Goal: Information Seeking & Learning: Find specific fact

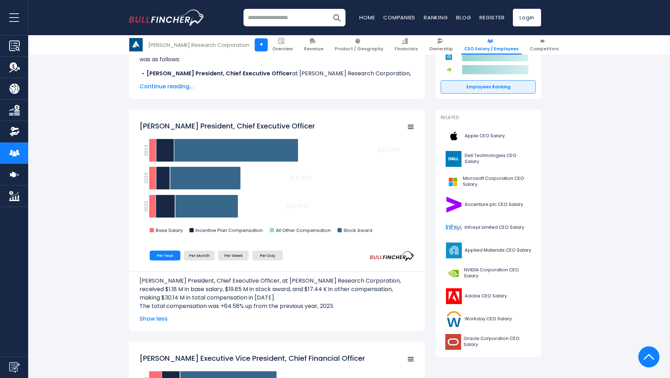
scroll to position [137, 0]
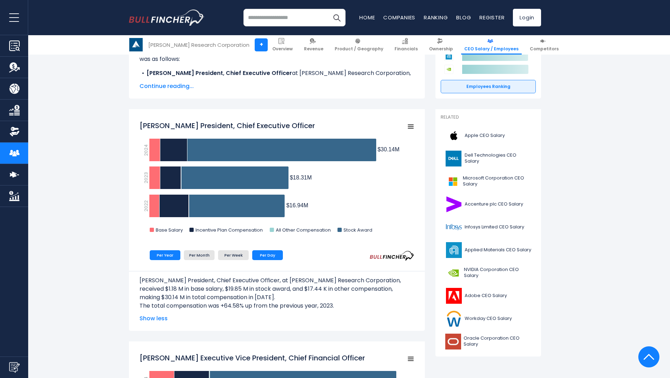
click at [261, 255] on li "Per Day" at bounding box center [267, 255] width 31 height 10
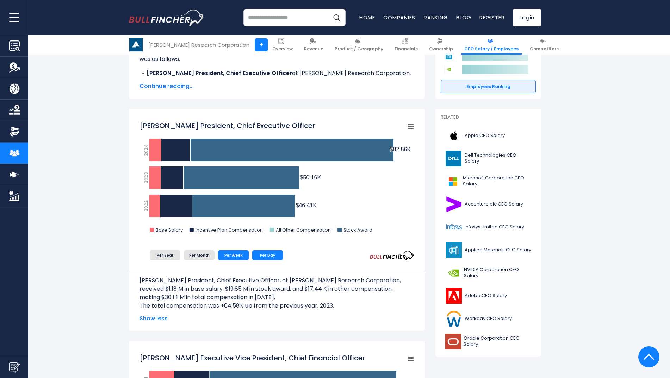
click at [242, 252] on li "Per Week" at bounding box center [233, 255] width 31 height 10
click at [256, 254] on li "Per Day" at bounding box center [267, 255] width 31 height 10
click at [167, 258] on li "Per Year" at bounding box center [165, 255] width 31 height 10
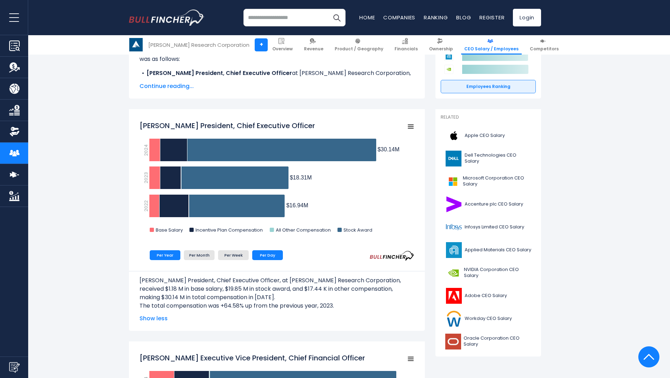
click at [269, 257] on li "Per Day" at bounding box center [267, 255] width 31 height 10
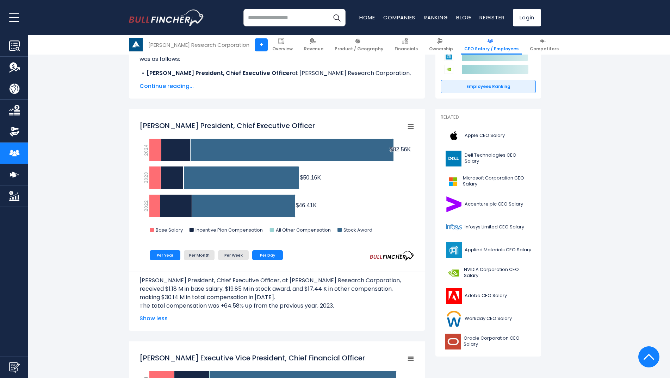
click at [169, 251] on li "Per Year" at bounding box center [165, 255] width 31 height 10
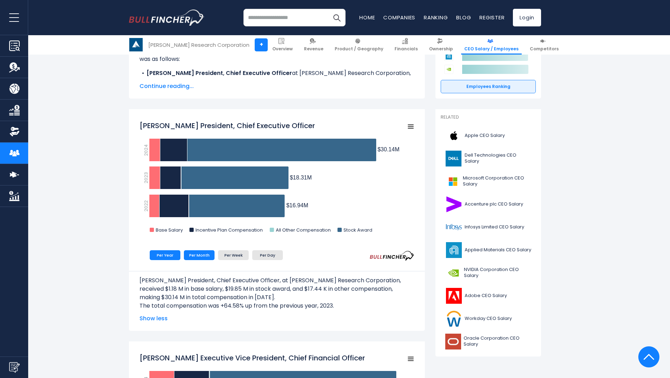
click at [203, 256] on li "Per Month" at bounding box center [199, 255] width 31 height 10
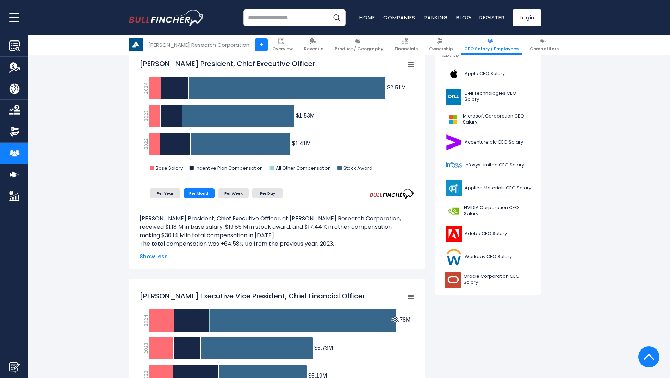
scroll to position [169, 0]
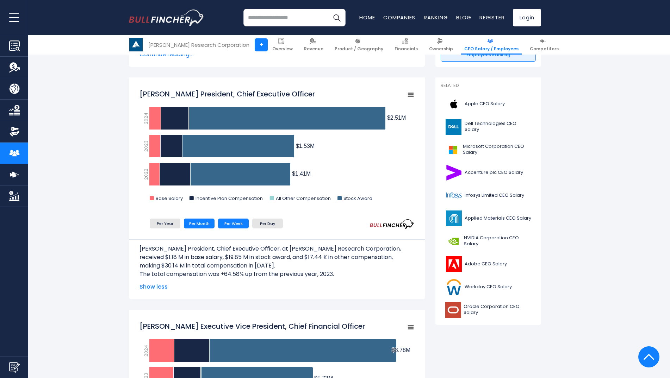
click at [225, 224] on li "Per Week" at bounding box center [233, 224] width 31 height 10
click at [199, 221] on li "Per Month" at bounding box center [199, 224] width 31 height 10
click at [261, 222] on li "Per Day" at bounding box center [267, 224] width 31 height 10
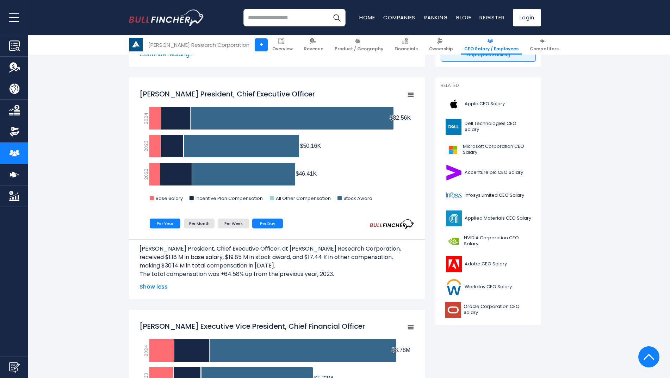
click at [169, 226] on li "Per Year" at bounding box center [165, 224] width 31 height 10
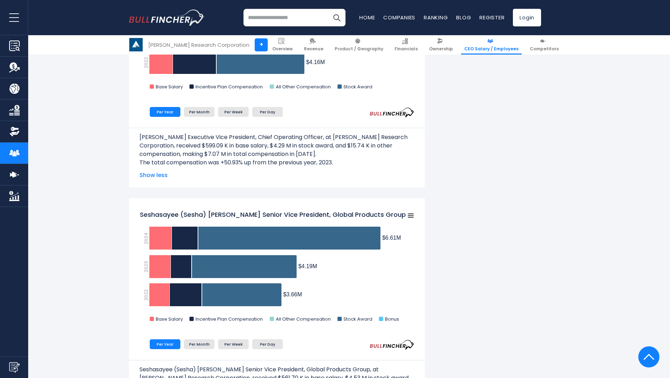
scroll to position [788, 0]
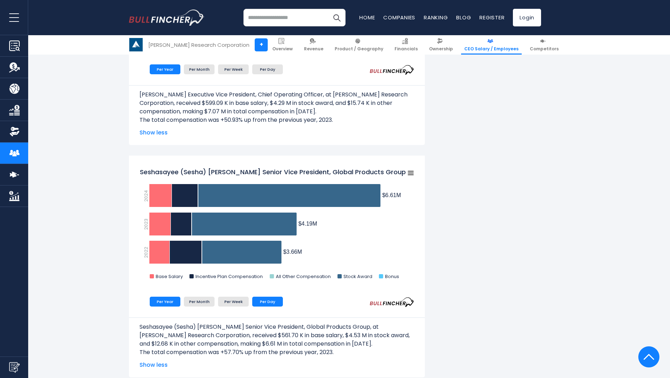
click at [271, 301] on li "Per Day" at bounding box center [267, 302] width 31 height 10
click at [242, 305] on li "Per Week" at bounding box center [233, 302] width 31 height 10
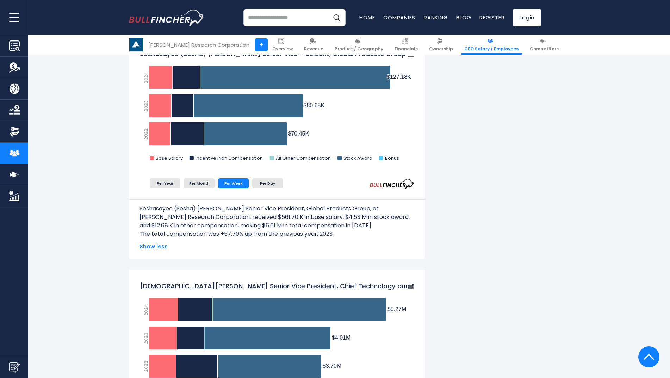
scroll to position [909, 0]
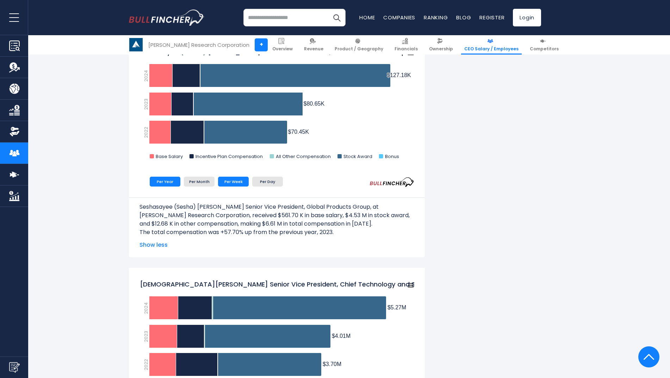
click at [169, 182] on li "Per Year" at bounding box center [165, 182] width 31 height 10
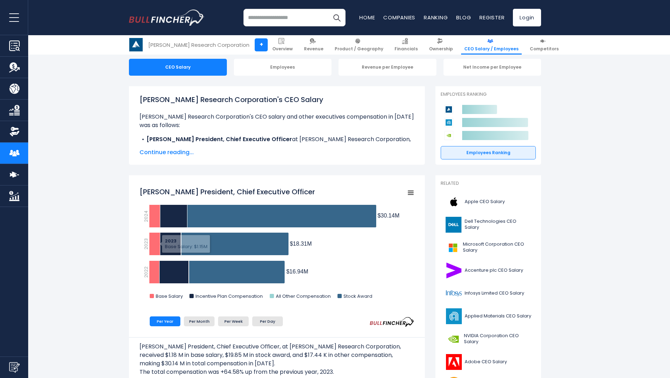
scroll to position [85, 0]
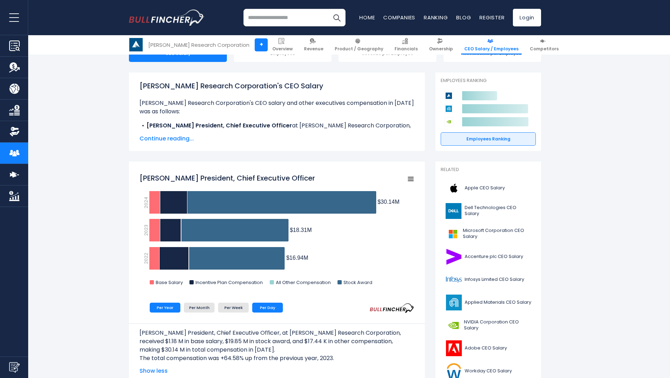
click at [265, 310] on li "Per Day" at bounding box center [267, 308] width 31 height 10
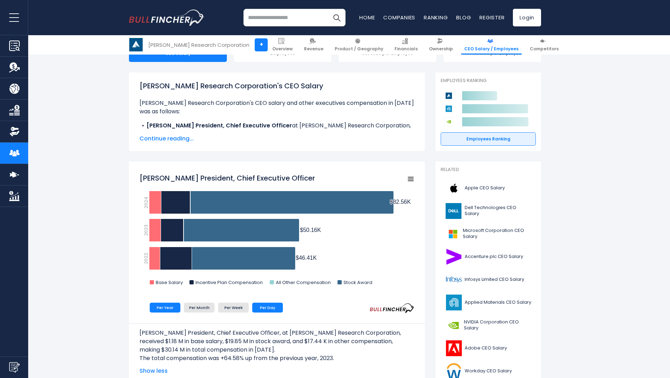
click at [155, 308] on li "Per Year" at bounding box center [165, 308] width 31 height 10
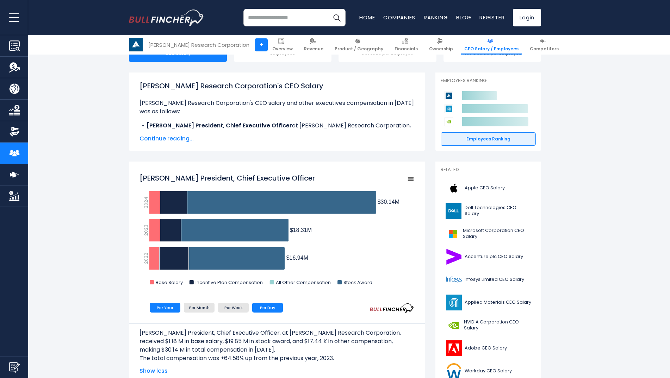
click at [267, 308] on li "Per Day" at bounding box center [267, 308] width 31 height 10
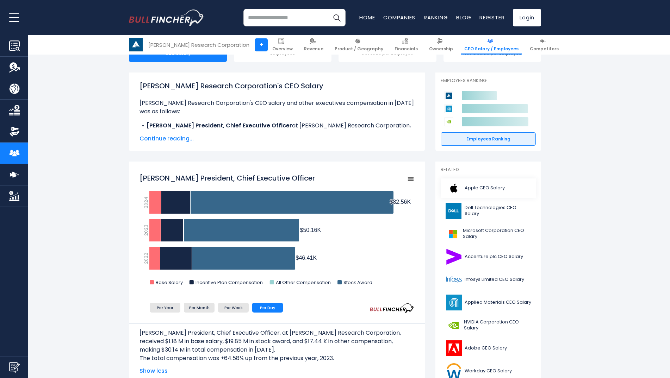
click at [501, 189] on span "Apple CEO Salary" at bounding box center [485, 188] width 40 height 6
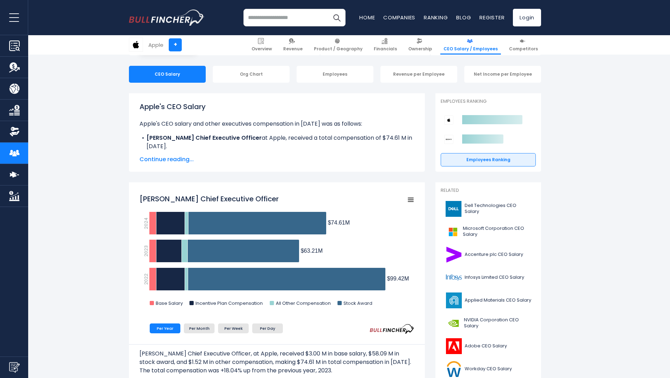
scroll to position [64, 0]
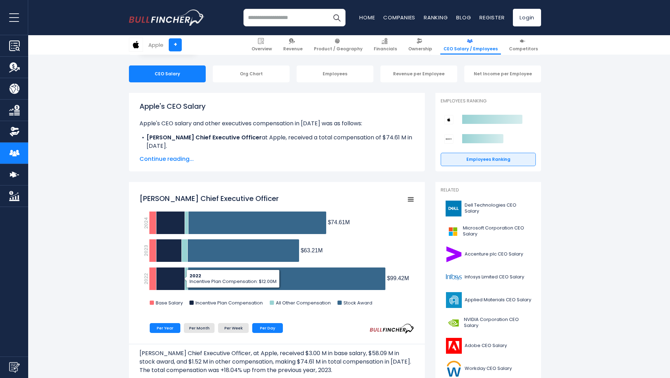
click at [266, 329] on li "Per Day" at bounding box center [267, 328] width 31 height 10
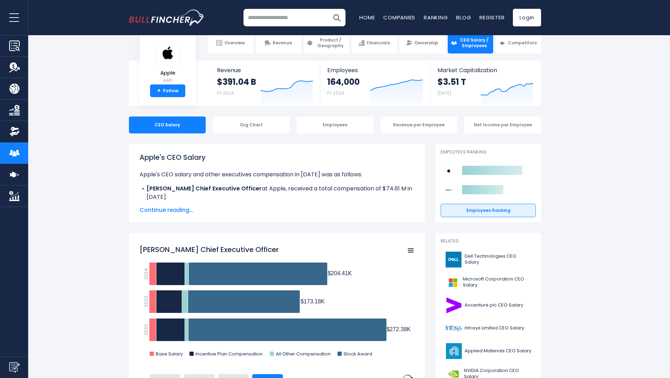
scroll to position [13, 0]
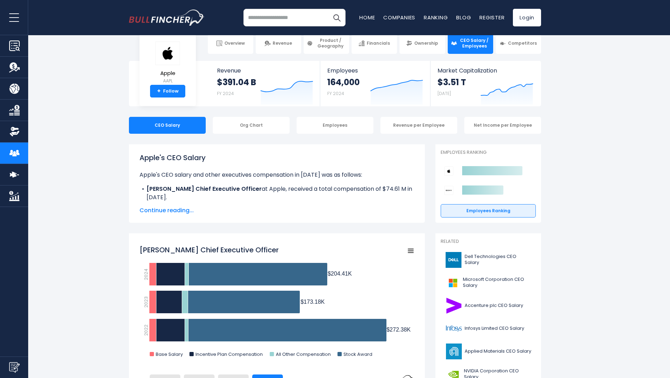
click at [300, 14] on input "search" at bounding box center [294, 18] width 102 height 18
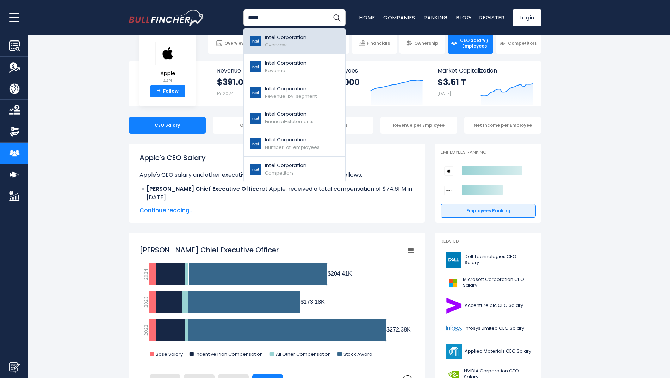
type input "*****"
click at [278, 38] on p "Intel Corporation" at bounding box center [286, 37] width 42 height 7
click at [265, 48] on link "Intel Corporation Overview" at bounding box center [294, 42] width 101 height 26
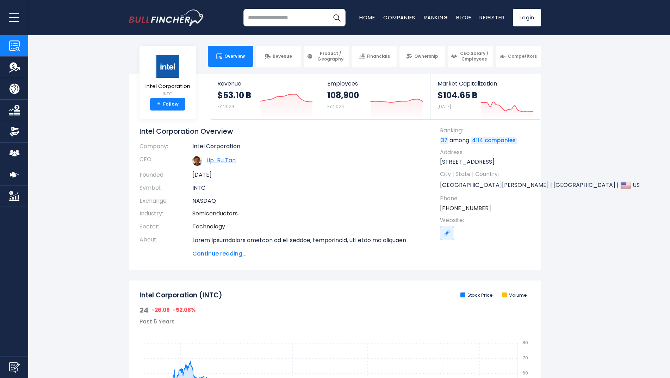
click at [218, 162] on link "Lip-Bu Tan" at bounding box center [220, 160] width 29 height 8
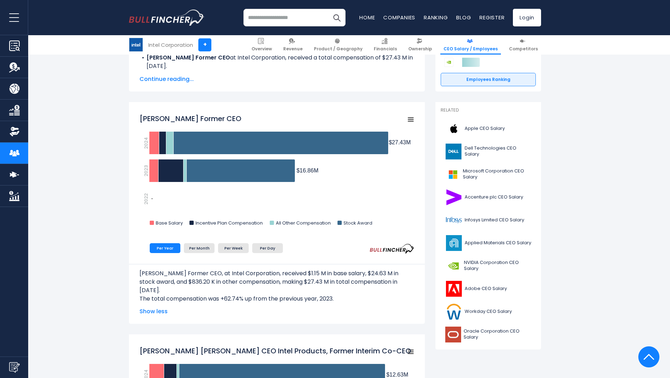
scroll to position [144, 0]
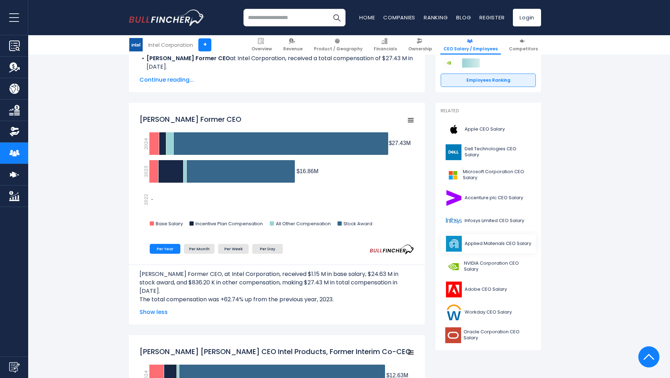
click at [468, 242] on span "Applied Materials CEO Salary" at bounding box center [498, 244] width 67 height 6
click at [473, 263] on span "NVIDIA Corporation CEO Salary" at bounding box center [498, 267] width 68 height 12
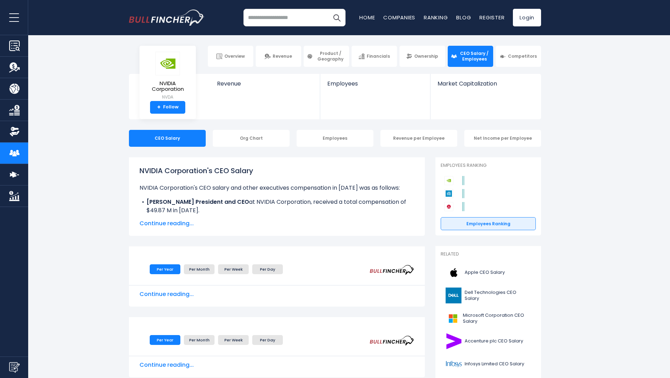
click at [473, 263] on link "Apple CEO Salary" at bounding box center [488, 272] width 95 height 19
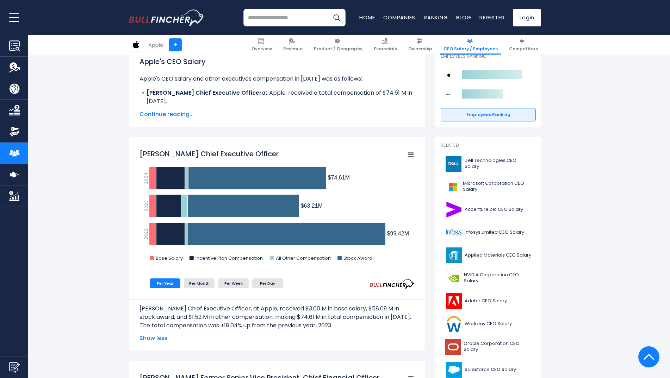
scroll to position [110, 0]
click at [470, 276] on span "NVIDIA Corporation CEO Salary" at bounding box center [498, 278] width 68 height 12
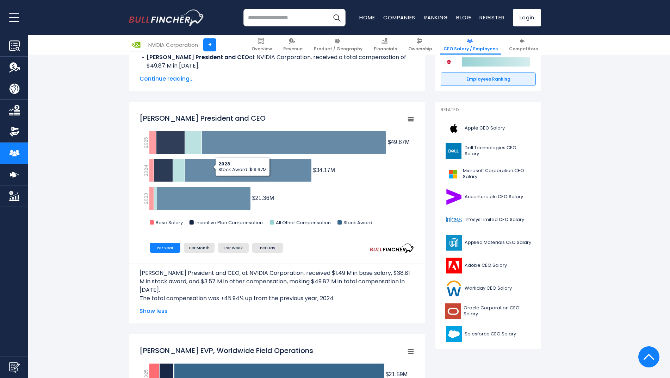
scroll to position [145, 0]
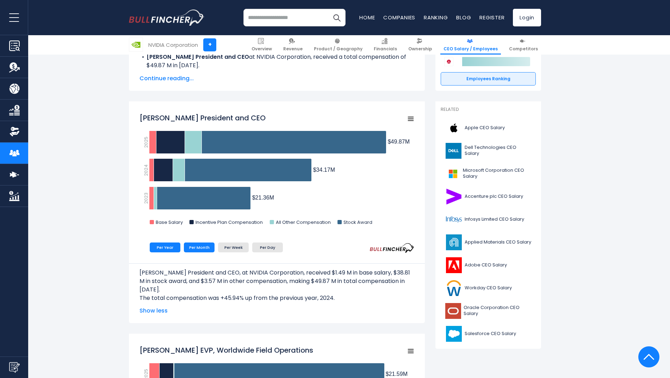
click at [196, 249] on li "Per Month" at bounding box center [199, 248] width 31 height 10
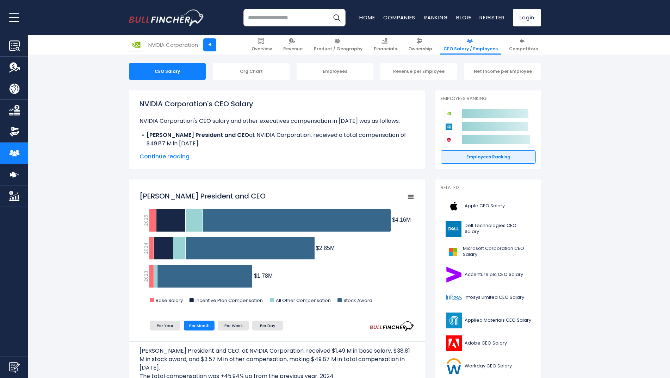
scroll to position [67, 0]
